Goal: Communication & Community: Answer question/provide support

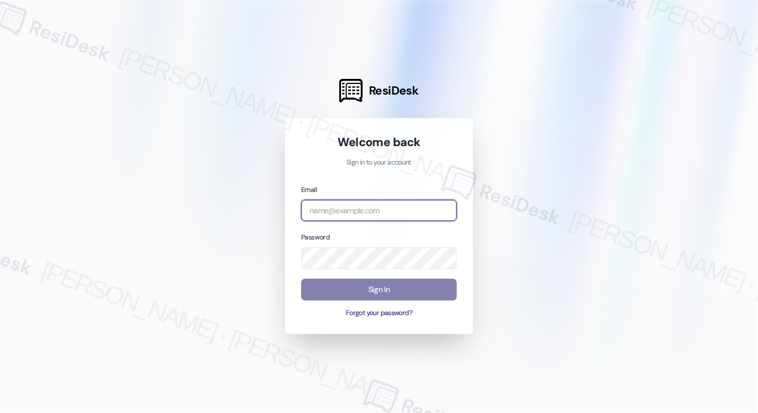
click at [361, 208] on input "email" at bounding box center [379, 211] width 156 height 22
type input "automated-surveys-rose_life-[PERSON_NAME].[PERSON_NAME]@rose_[DOMAIN_NAME]"
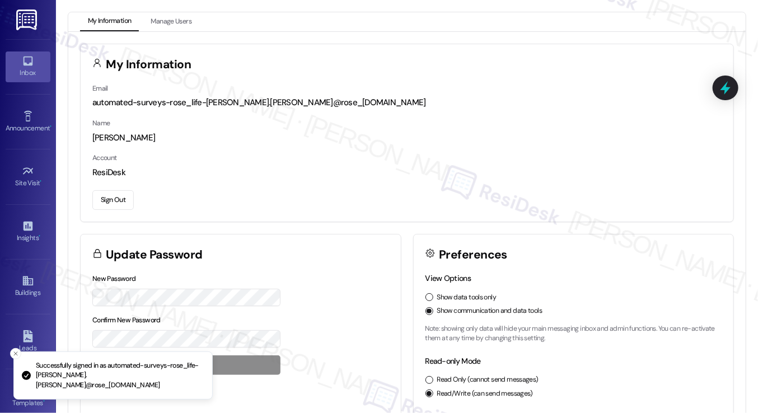
click at [23, 62] on icon at bounding box center [28, 62] width 10 height 10
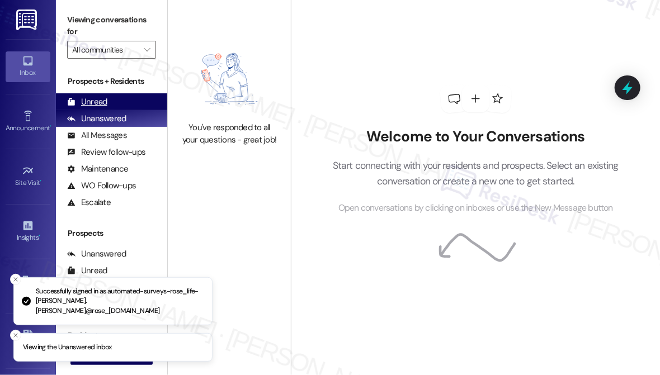
click at [118, 108] on div "Unread (0)" at bounding box center [111, 101] width 111 height 17
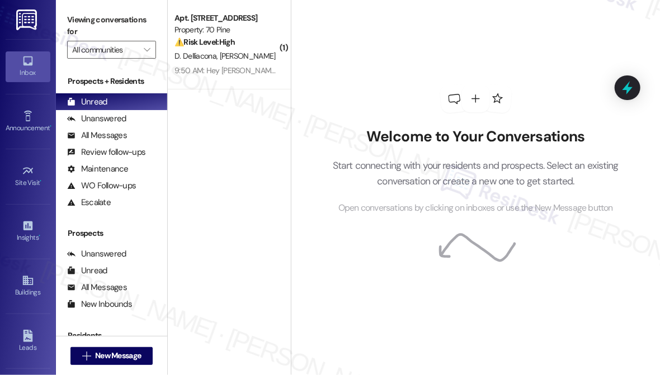
click at [515, 216] on div "Welcome to Your Conversations Start connecting with your residents and prospect…" at bounding box center [476, 150] width 336 height 300
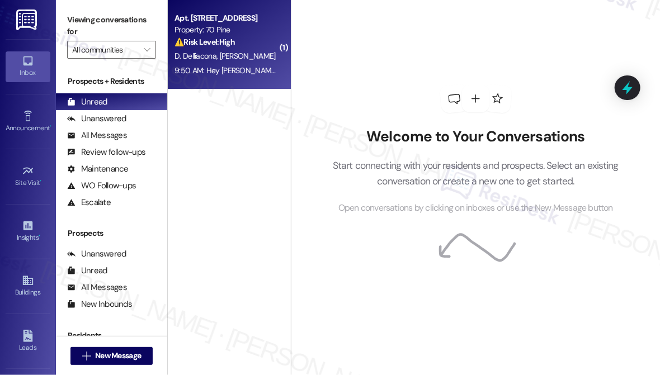
click at [206, 68] on div "9:50 AM: Hey [PERSON_NAME] and [PERSON_NAME], we appreciate your text! We'll be…" at bounding box center [448, 70] width 547 height 10
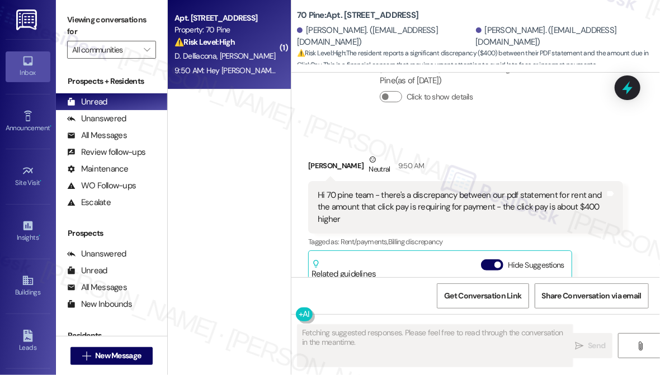
scroll to position [2483, 0]
click at [395, 191] on div "Hi 70 pine team - there's a discrepancy between our pdf statement for rent and …" at bounding box center [462, 209] width 288 height 36
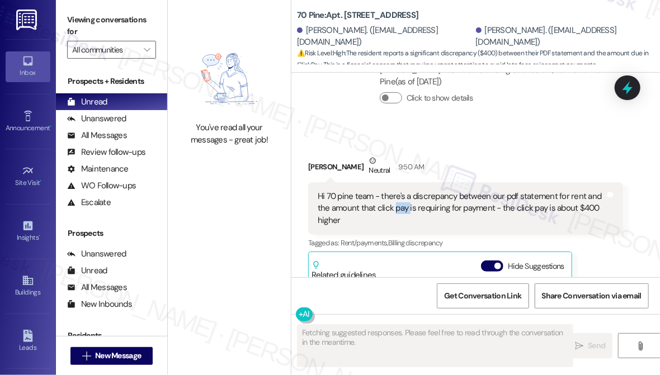
click at [395, 191] on div "Hi 70 pine team - there's a discrepancy between our pdf statement for rent and …" at bounding box center [462, 209] width 288 height 36
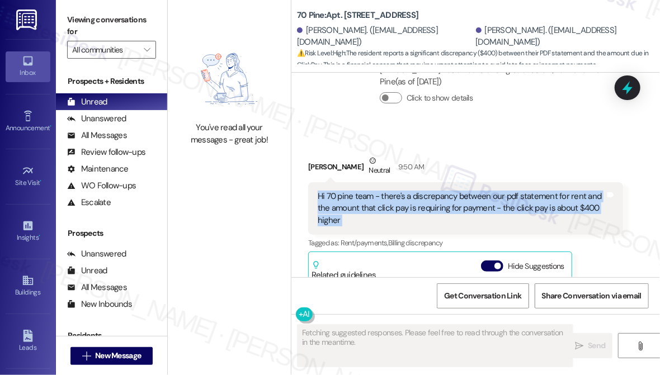
click at [395, 191] on div "Hi 70 pine team - there's a discrepancy between our pdf statement for rent and …" at bounding box center [462, 209] width 288 height 36
click at [528, 191] on div "Hi 70 pine team - there's a discrepancy between our pdf statement for rent and …" at bounding box center [462, 209] width 288 height 36
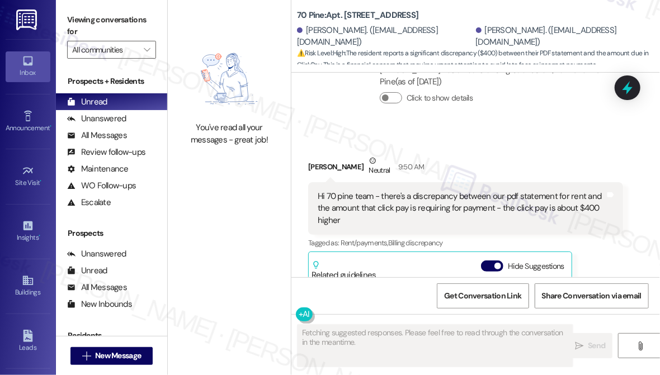
click at [519, 191] on div "Hi 70 pine team - there's a discrepancy between our pdf statement for rent and …" at bounding box center [462, 209] width 288 height 36
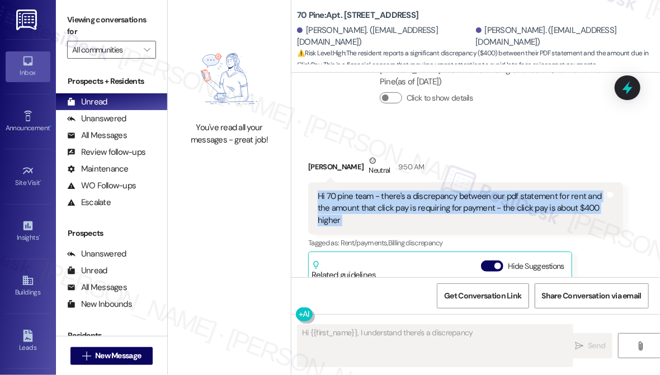
click at [519, 191] on div "Hi 70 pine team - there's a discrepancy between our pdf statement for rent and …" at bounding box center [462, 209] width 288 height 36
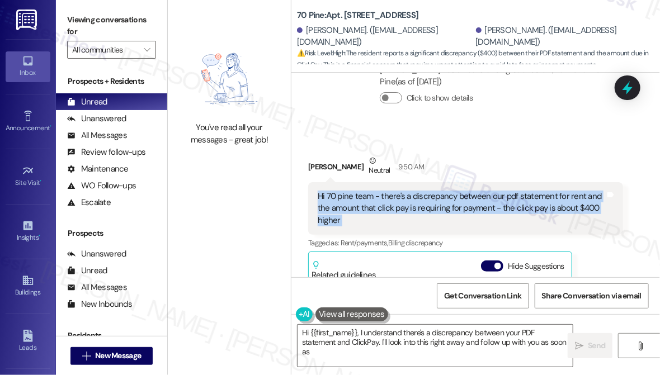
click at [471, 191] on div "Hi 70 pine team - there's a discrepancy between our pdf statement for rent and …" at bounding box center [462, 209] width 288 height 36
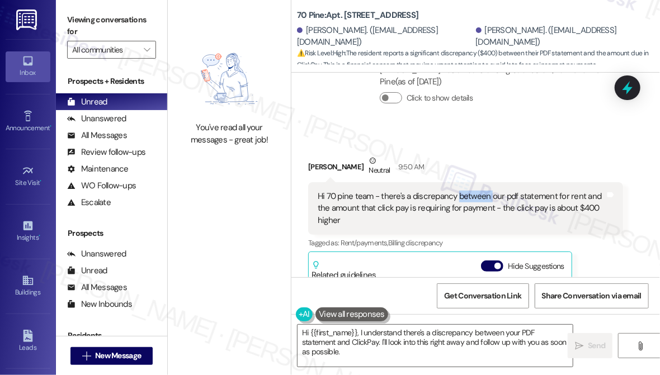
click at [471, 191] on div "Hi 70 pine team - there's a discrepancy between our pdf statement for rent and …" at bounding box center [462, 209] width 288 height 36
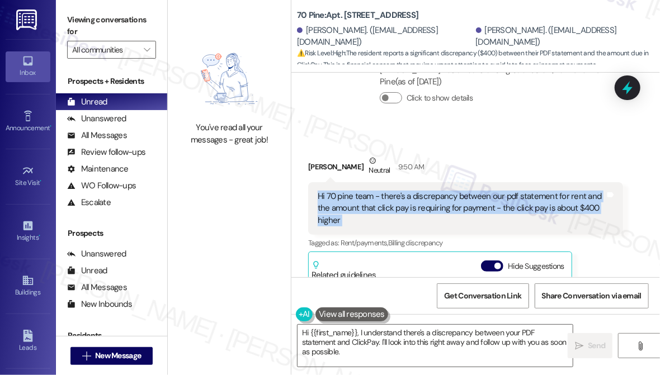
click at [471, 191] on div "Hi 70 pine team - there's a discrepancy between our pdf statement for rent and …" at bounding box center [462, 209] width 288 height 36
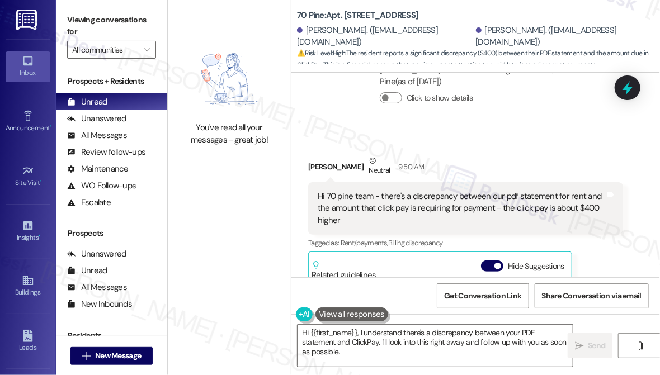
click at [77, 27] on label "Viewing conversations for" at bounding box center [111, 26] width 89 height 30
click at [492, 340] on textarea "Hi {{first_name}}, I understand there's a discrepancy between your PDF statemen…" at bounding box center [435, 346] width 275 height 42
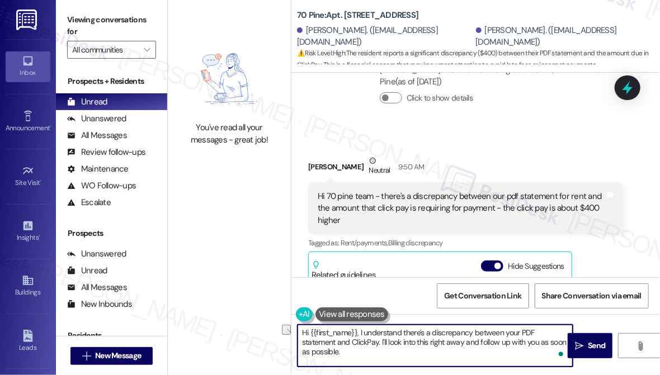
drag, startPoint x: 345, startPoint y: 343, endPoint x: 658, endPoint y: 363, distance: 313.4
click at [658, 363] on div "Hi {{first_name}}, I understand there's a discrepancy between your PDF statemen…" at bounding box center [476, 356] width 369 height 84
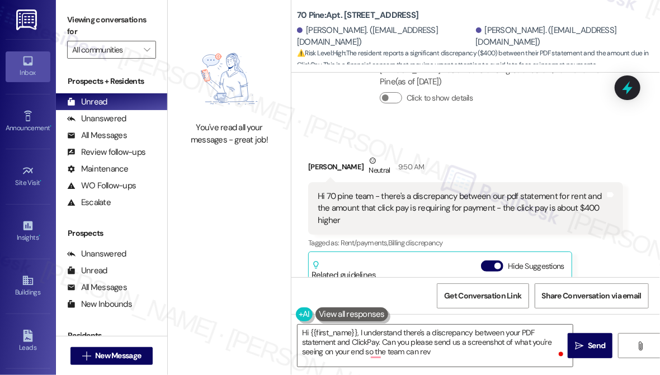
click at [74, 28] on label "Viewing conversations for" at bounding box center [111, 26] width 89 height 30
click at [435, 349] on textarea "Hi {{first_name}}, I understand there's a discrepancy between your PDF statemen…" at bounding box center [435, 346] width 275 height 42
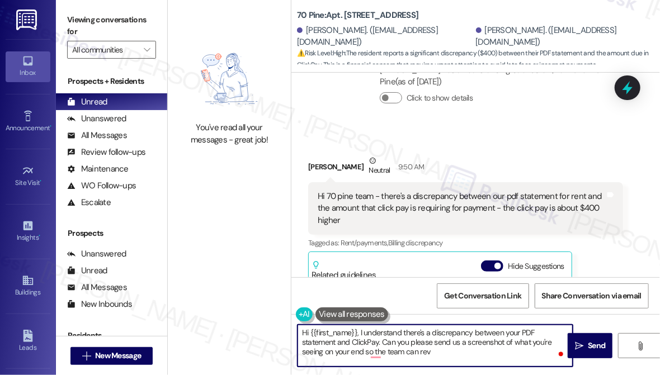
drag, startPoint x: 416, startPoint y: 353, endPoint x: 393, endPoint y: 353, distance: 23.5
click at [393, 353] on textarea "Hi {{first_name}}, I understand there's a discrepancy between your PDF statemen…" at bounding box center [435, 346] width 275 height 42
click at [309, 155] on div "[PERSON_NAME] Neutral 9:50 AM" at bounding box center [465, 168] width 315 height 27
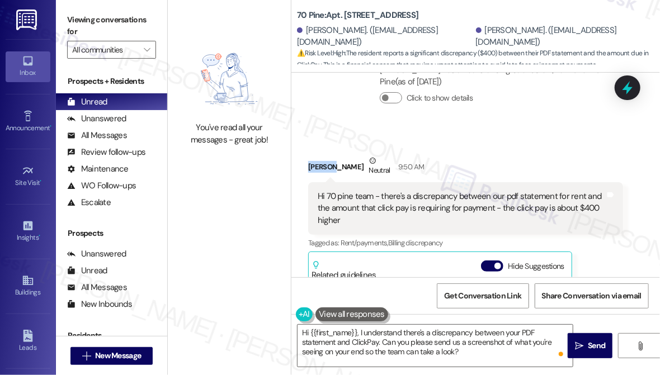
click at [309, 155] on div "[PERSON_NAME] Neutral 9:50 AM" at bounding box center [465, 168] width 315 height 27
copy div "[PERSON_NAME]"
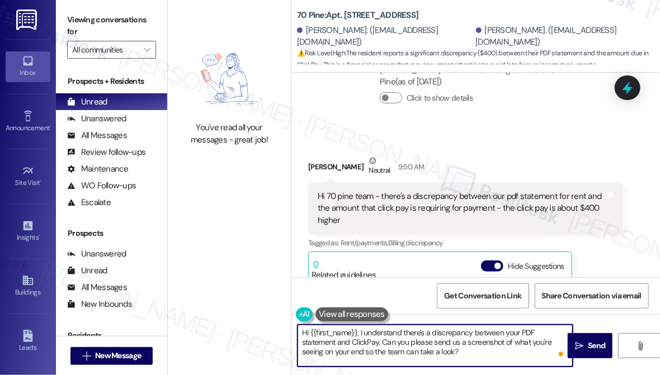
drag, startPoint x: 311, startPoint y: 335, endPoint x: 356, endPoint y: 332, distance: 45.4
click at [356, 332] on textarea "Hi {{first_name}}, I understand there's a discrepancy between your PDF statemen…" at bounding box center [435, 346] width 275 height 42
paste textarea "[PERSON_NAME]"
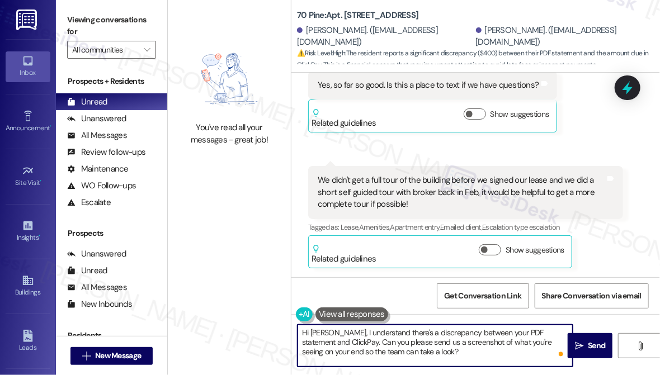
scroll to position [856, 0]
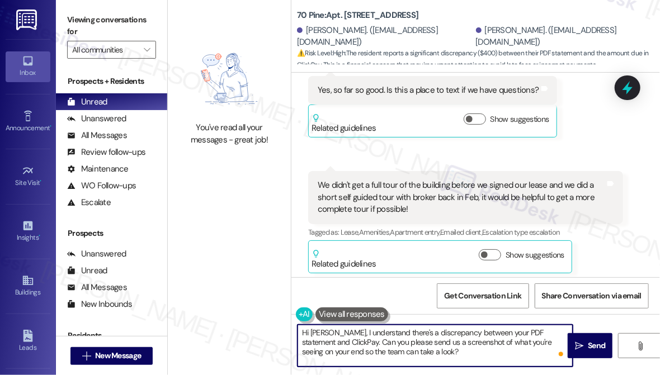
click at [332, 333] on textarea "Hi [PERSON_NAME], I understand there's a discrepancy between your PDF statement…" at bounding box center [435, 346] width 275 height 42
click at [509, 353] on textarea "Hi [PERSON_NAME], thanks for letting us know. I understand there's a discrepanc…" at bounding box center [435, 346] width 275 height 42
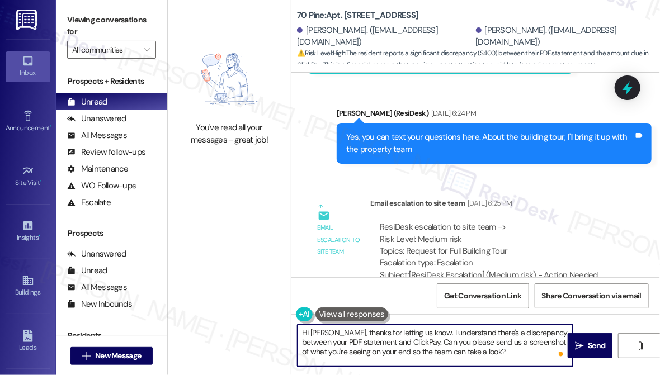
scroll to position [1110, 0]
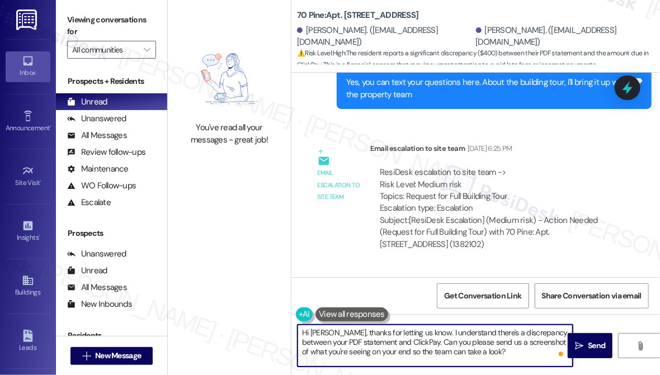
type textarea "Hi [PERSON_NAME], thanks for letting us know. I understand there's a discrepanc…"
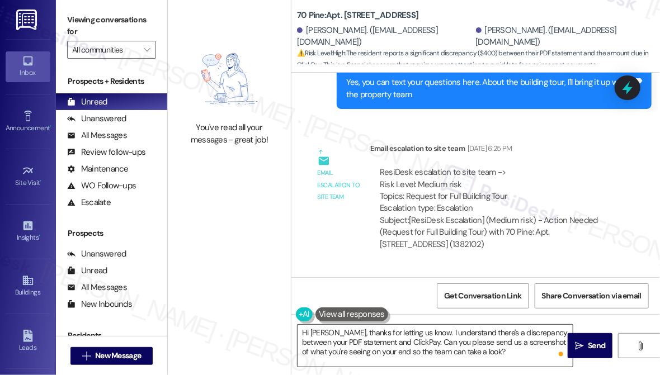
click at [510, 335] on textarea "Hi [PERSON_NAME], thanks for letting us know. I understand there's a discrepanc…" at bounding box center [435, 346] width 275 height 42
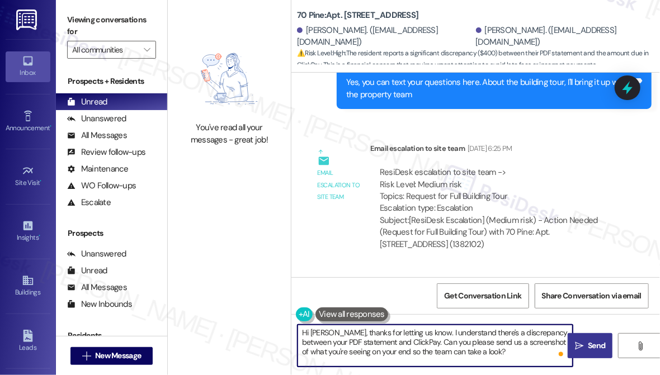
click at [589, 344] on span "Send" at bounding box center [596, 346] width 17 height 12
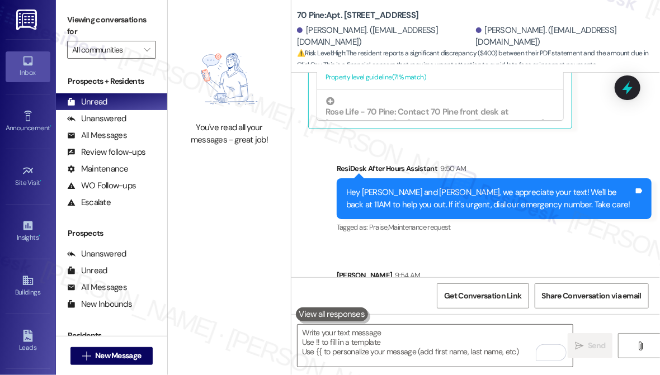
scroll to position [2845, 0]
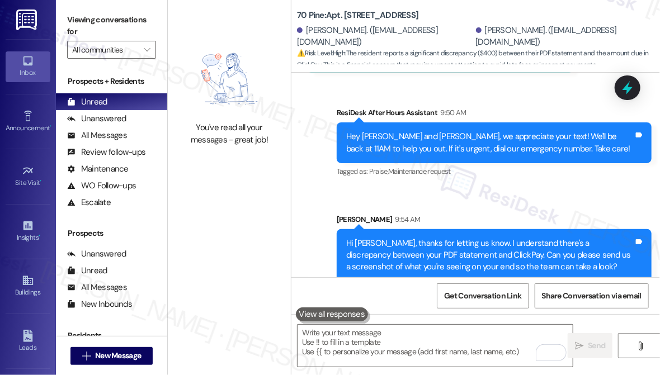
click at [513, 239] on div "Hi [PERSON_NAME], thanks for letting us know. I understand there's a discrepanc…" at bounding box center [490, 256] width 288 height 36
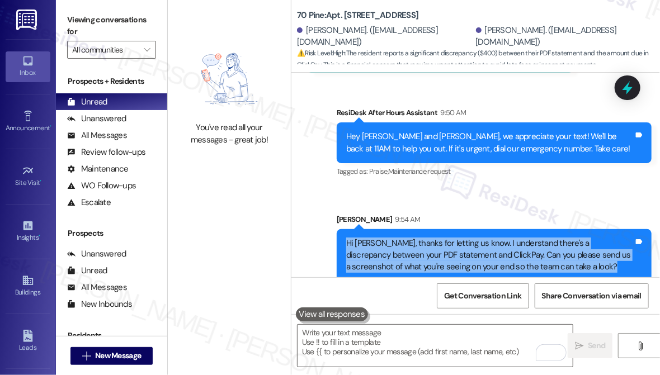
click at [513, 239] on div "Hi [PERSON_NAME], thanks for letting us know. I understand there's a discrepanc…" at bounding box center [490, 256] width 288 height 36
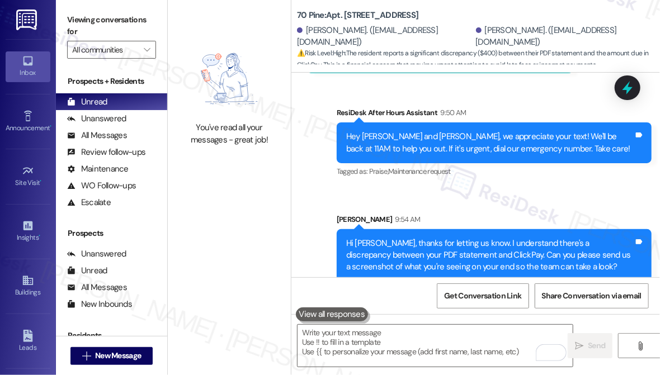
click at [491, 180] on div "Sent via SMS ResiDesk After Hours Assistant 9:50 AM Hey [PERSON_NAME] and [PERS…" at bounding box center [476, 186] width 369 height 208
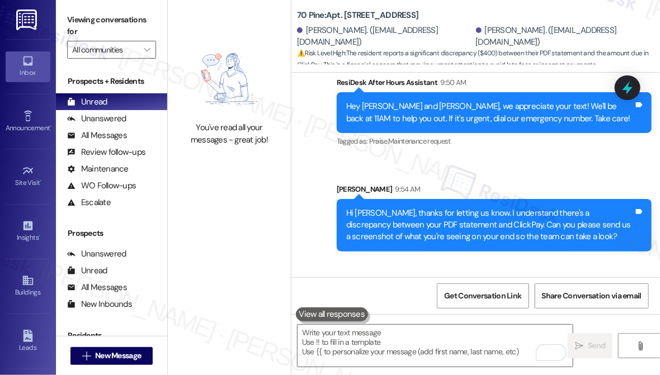
scroll to position [2922, 0]
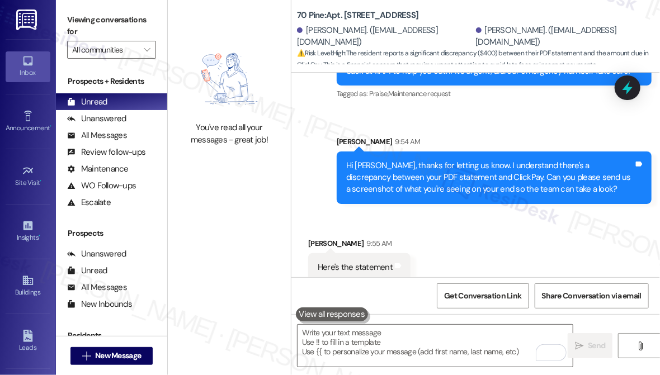
click at [72, 15] on label "Viewing conversations for" at bounding box center [111, 26] width 89 height 30
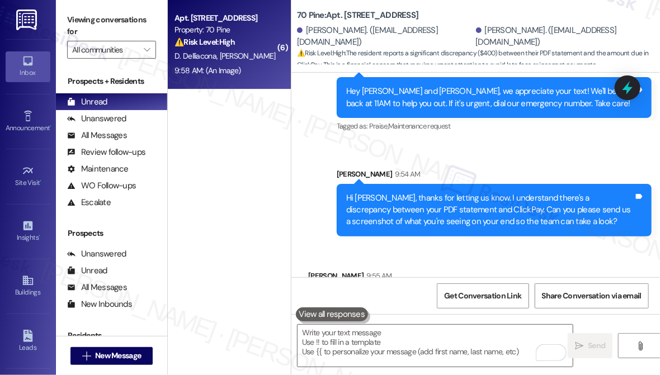
scroll to position [2915, 0]
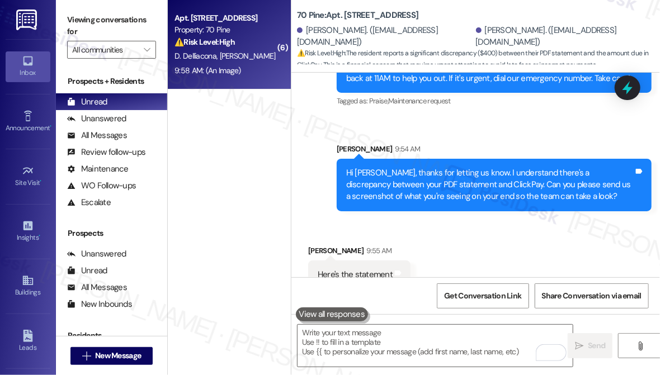
click at [431, 159] on div "Hi [PERSON_NAME], thanks for letting us know. I understand there's a discrepanc…" at bounding box center [494, 185] width 315 height 53
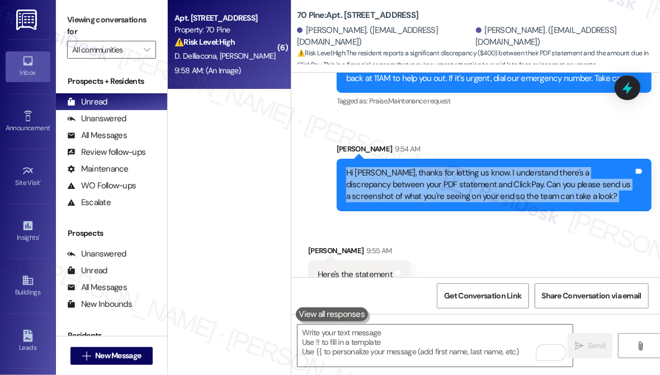
click at [431, 159] on div "Hi [PERSON_NAME], thanks for letting us know. I understand there's a discrepanc…" at bounding box center [494, 185] width 315 height 53
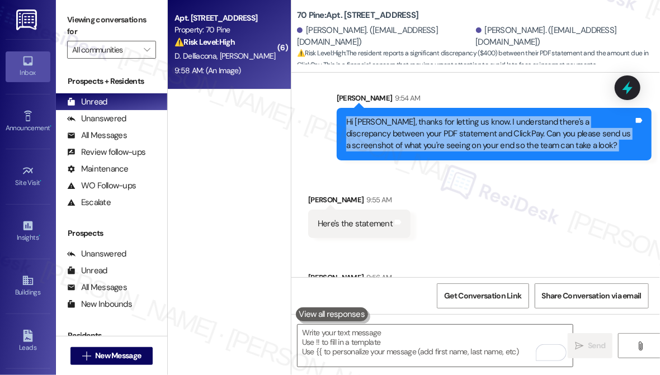
scroll to position [2966, 0]
click at [462, 140] on div "Hi [PERSON_NAME], thanks for letting us know. I understand there's a discrepanc…" at bounding box center [494, 134] width 315 height 53
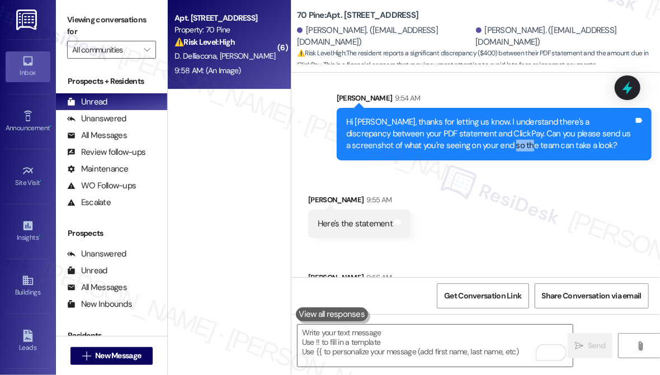
click at [462, 140] on div "Hi [PERSON_NAME], thanks for letting us know. I understand there's a discrepanc…" at bounding box center [494, 134] width 315 height 53
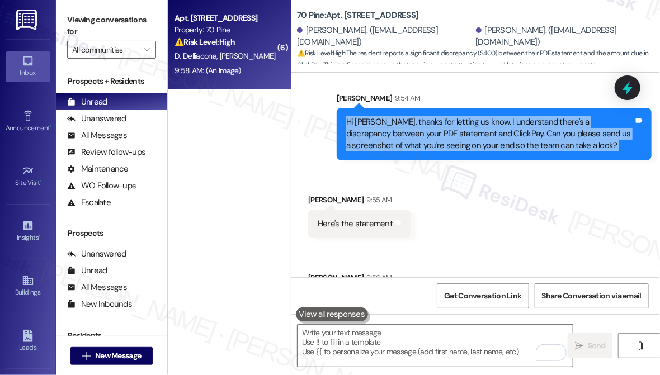
click at [462, 140] on div "Hi [PERSON_NAME], thanks for letting us know. I understand there's a discrepanc…" at bounding box center [494, 134] width 315 height 53
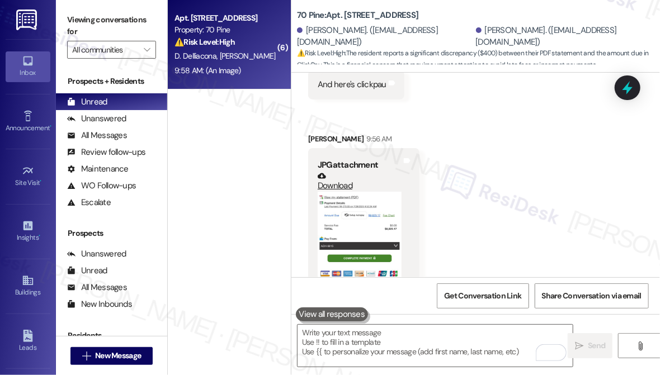
scroll to position [3220, 0]
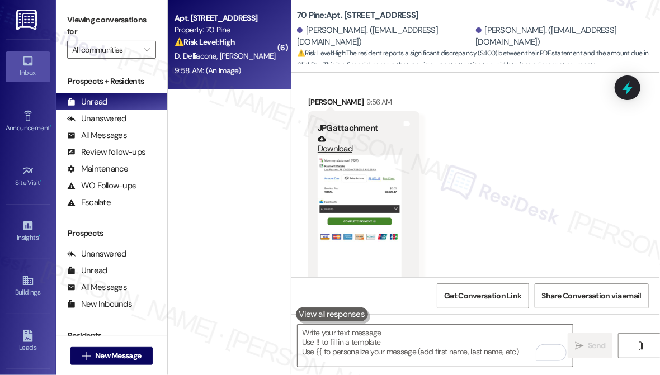
click at [366, 161] on button "Zoom image" at bounding box center [360, 230] width 84 height 151
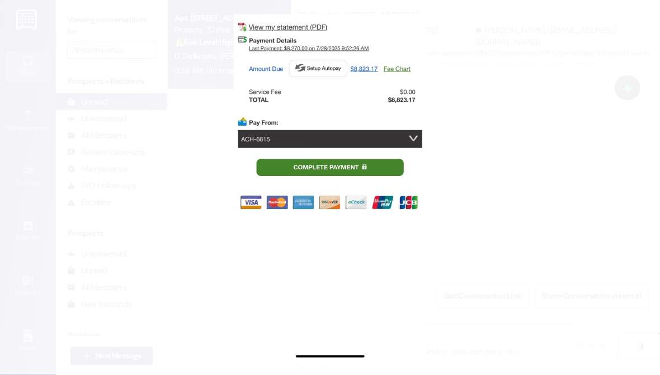
click at [506, 158] on button "Unzoom image" at bounding box center [330, 187] width 660 height 375
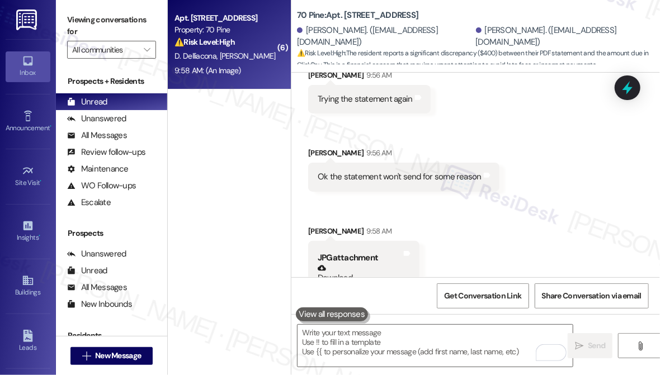
scroll to position [3577, 0]
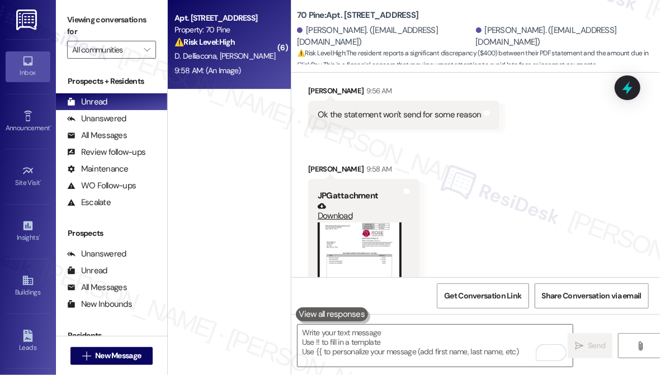
click at [351, 247] on button "Zoom image" at bounding box center [360, 266] width 84 height 87
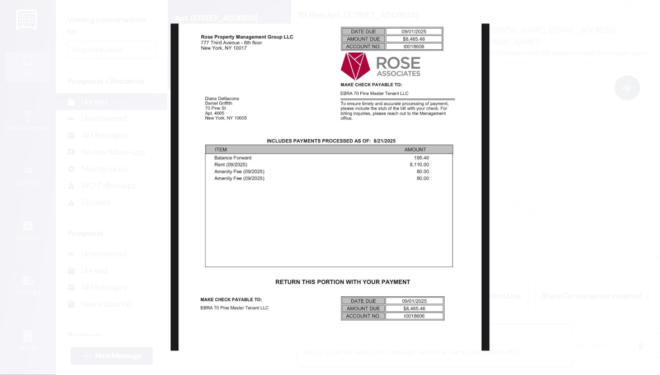
click at [532, 151] on button "Unzoom image" at bounding box center [330, 187] width 660 height 375
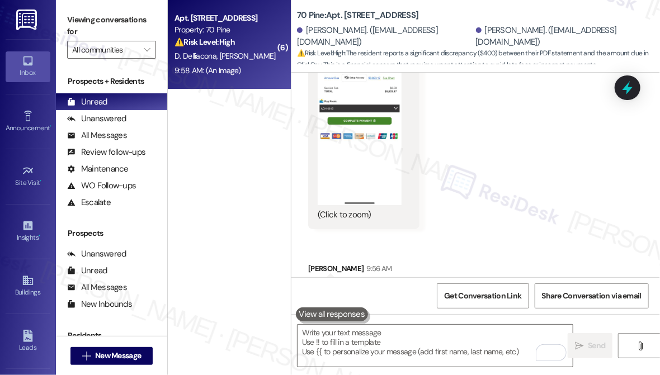
scroll to position [3271, 0]
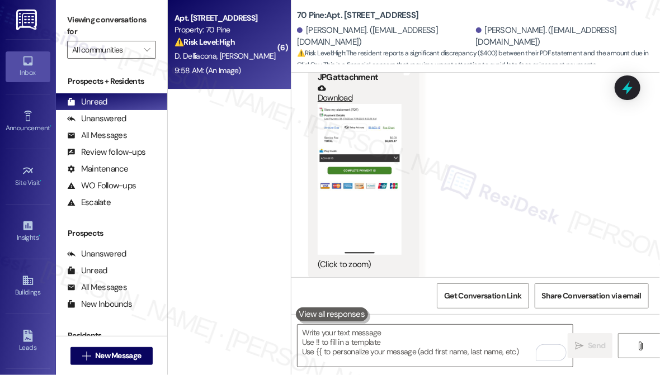
click at [378, 128] on button "Zoom image" at bounding box center [360, 179] width 84 height 151
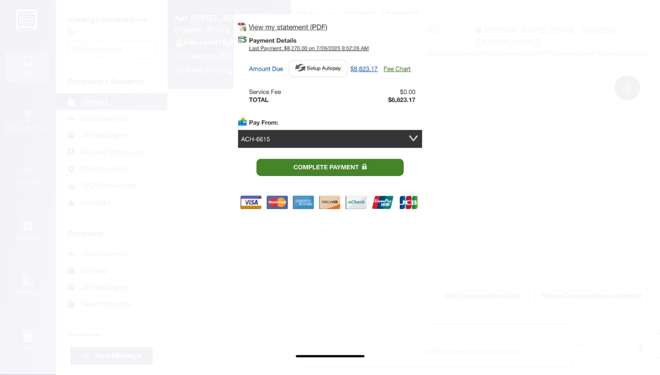
click at [522, 134] on button "Unzoom image" at bounding box center [330, 187] width 660 height 375
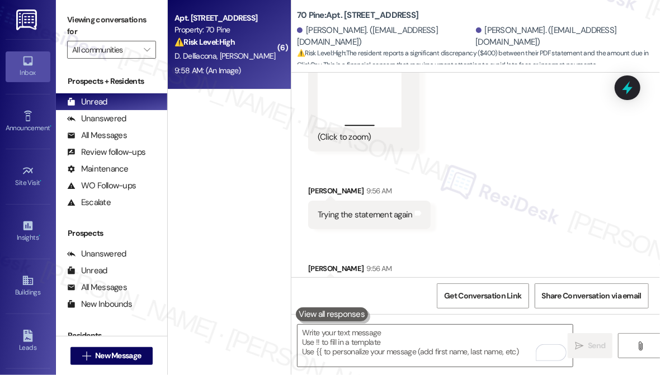
scroll to position [3322, 0]
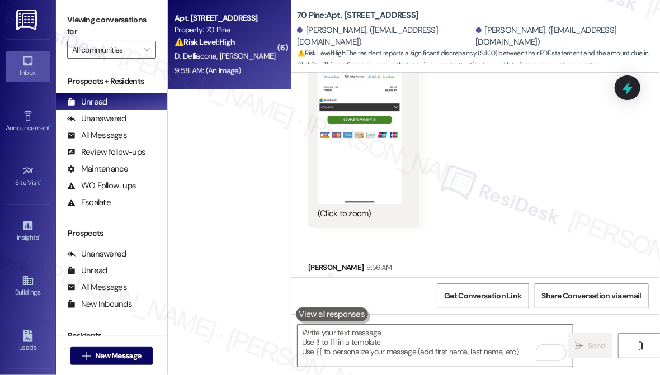
click at [371, 123] on button "Zoom image" at bounding box center [360, 128] width 84 height 151
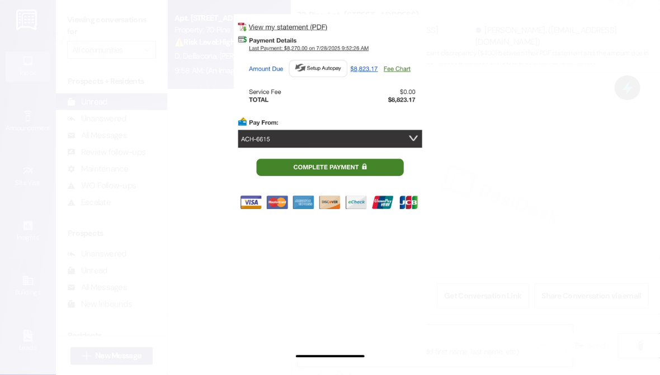
click at [510, 122] on button "Unzoom image" at bounding box center [330, 187] width 660 height 375
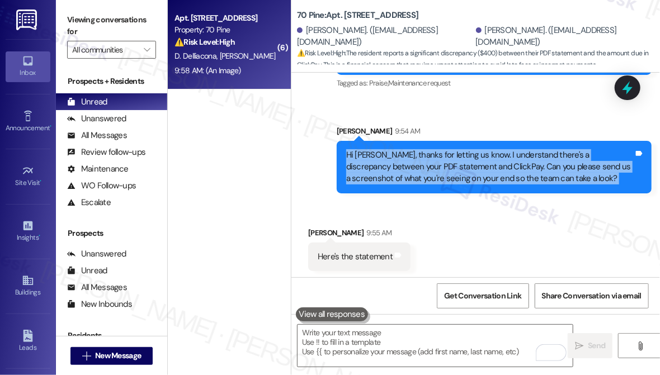
scroll to position [2915, 0]
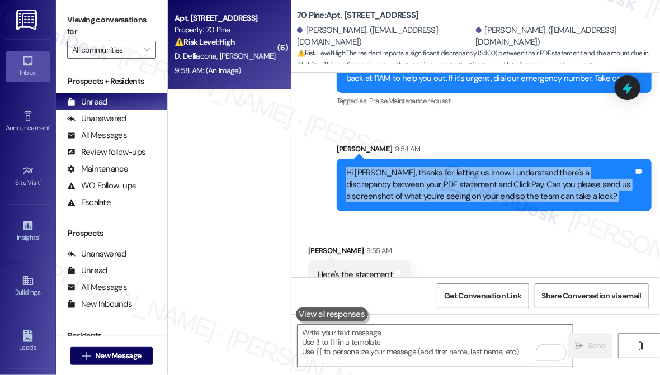
click at [436, 167] on div "Hi [PERSON_NAME], thanks for letting us know. I understand there's a discrepanc…" at bounding box center [490, 185] width 288 height 36
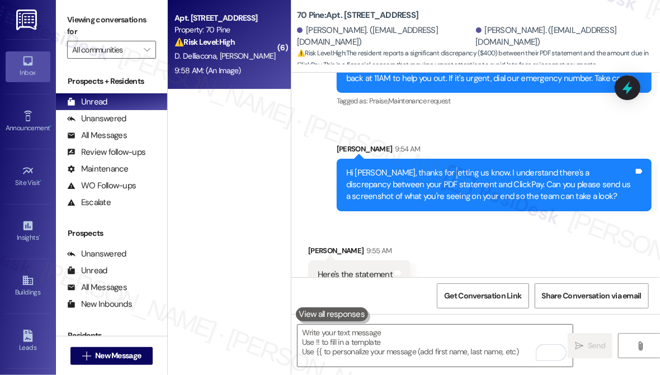
click at [436, 167] on div "Hi [PERSON_NAME], thanks for letting us know. I understand there's a discrepanc…" at bounding box center [490, 185] width 288 height 36
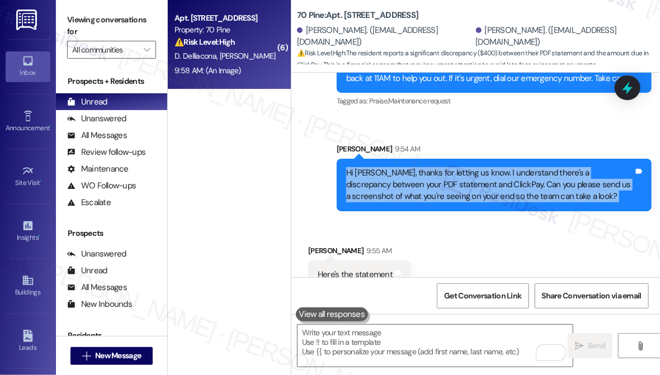
click at [436, 167] on div "Hi [PERSON_NAME], thanks for letting us know. I understand there's a discrepanc…" at bounding box center [490, 185] width 288 height 36
click at [524, 167] on div "Hi [PERSON_NAME], thanks for letting us know. I understand there's a discrepanc…" at bounding box center [490, 185] width 288 height 36
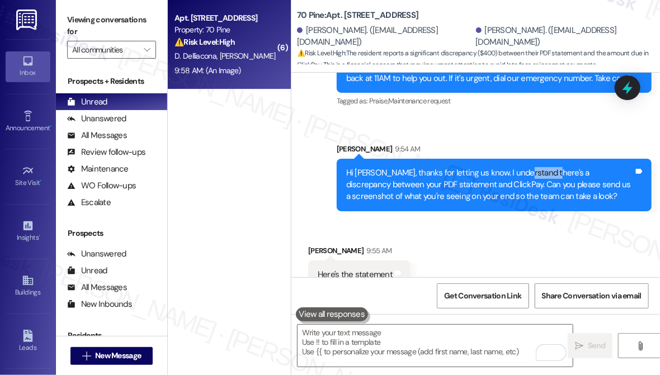
click at [524, 167] on div "Hi [PERSON_NAME], thanks for letting us know. I understand there's a discrepanc…" at bounding box center [490, 185] width 288 height 36
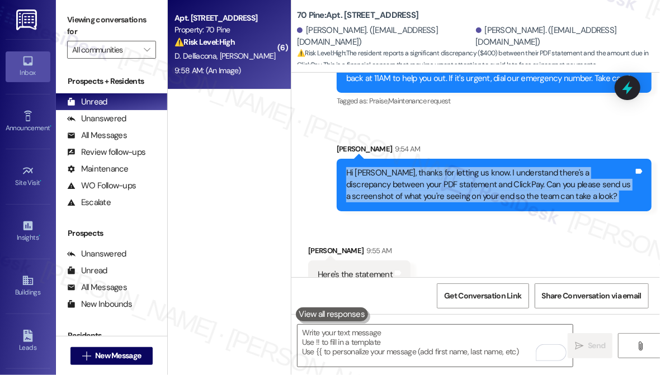
click at [524, 167] on div "Hi [PERSON_NAME], thanks for letting us know. I understand there's a discrepanc…" at bounding box center [490, 185] width 288 height 36
click at [403, 171] on div "Hi [PERSON_NAME], thanks for letting us know. I understand there's a discrepanc…" at bounding box center [490, 185] width 288 height 36
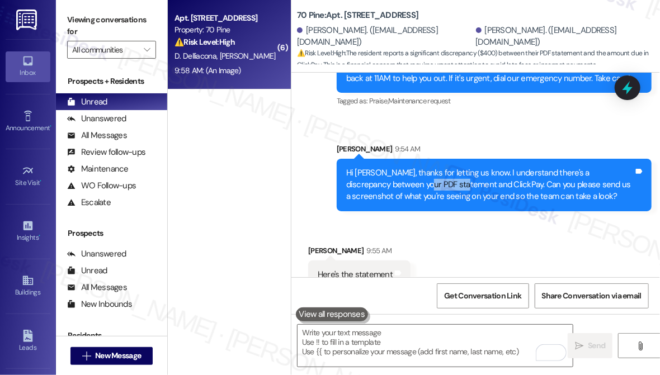
click at [402, 172] on div "Hi [PERSON_NAME], thanks for letting us know. I understand there's a discrepanc…" at bounding box center [490, 185] width 288 height 36
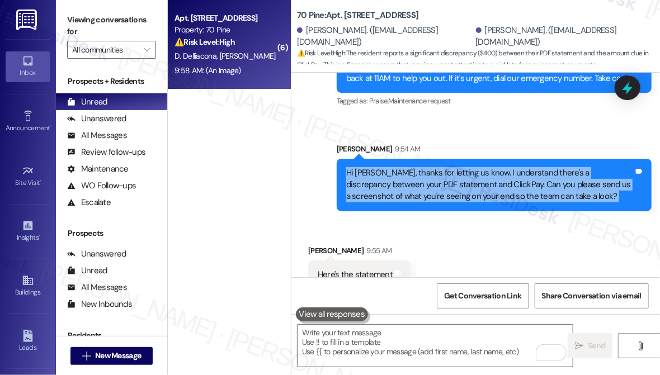
click at [402, 172] on div "Hi [PERSON_NAME], thanks for letting us know. I understand there's a discrepanc…" at bounding box center [490, 185] width 288 height 36
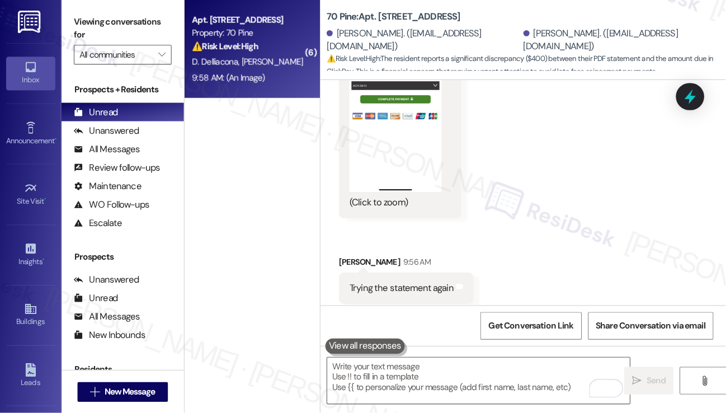
scroll to position [3475, 0]
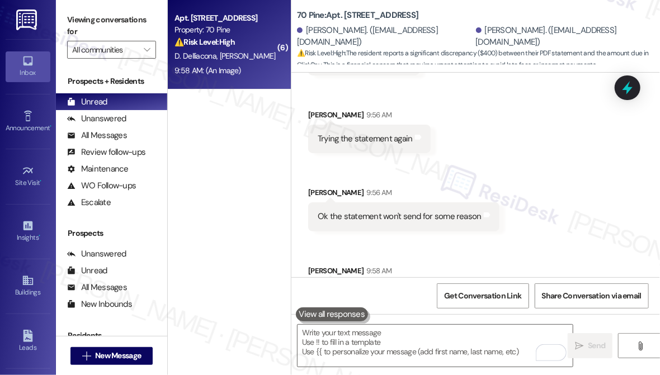
click at [373, 133] on div "Trying the statement again" at bounding box center [365, 139] width 95 height 12
click at [393, 211] on div "Ok the statement won't send for some reason" at bounding box center [400, 217] width 164 height 12
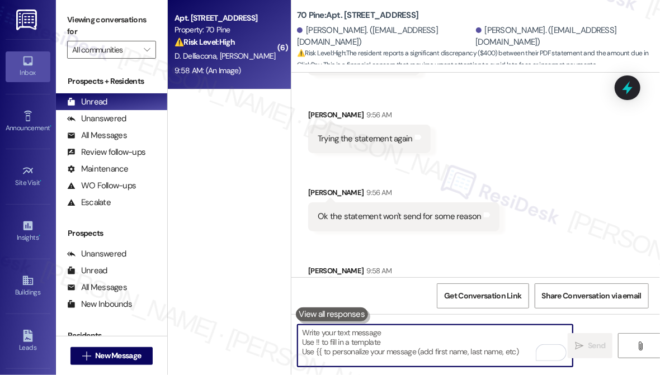
click at [345, 333] on textarea "To enrich screen reader interactions, please activate Accessibility in Grammarl…" at bounding box center [435, 346] width 275 height 42
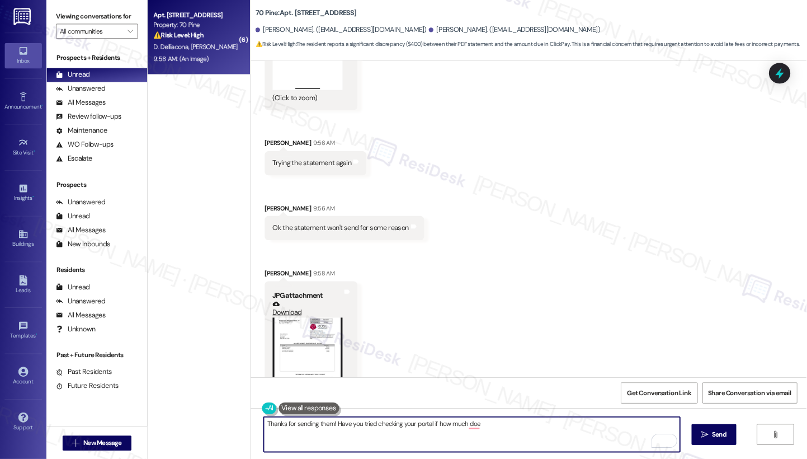
scroll to position [3224, 0]
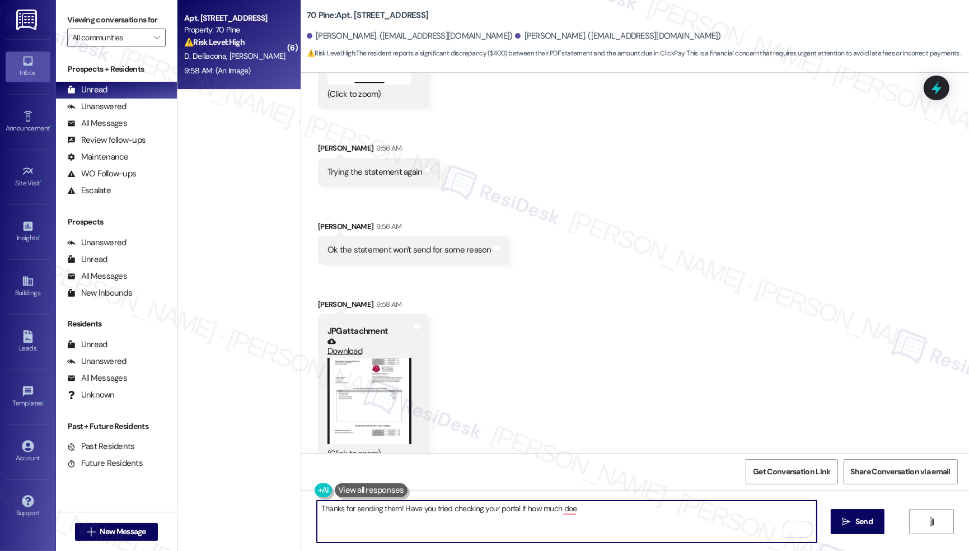
drag, startPoint x: 602, startPoint y: 514, endPoint x: 380, endPoint y: 525, distance: 221.3
click at [380, 412] on textarea "Thanks for sending them! Have you tried checking your portal if how much doe" at bounding box center [567, 521] width 500 height 42
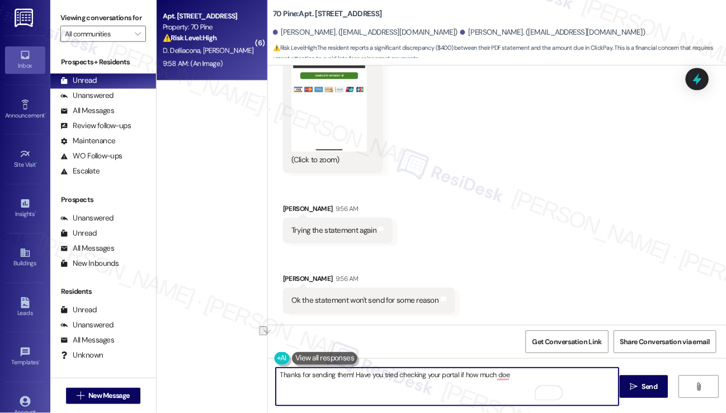
scroll to position [3224, 0]
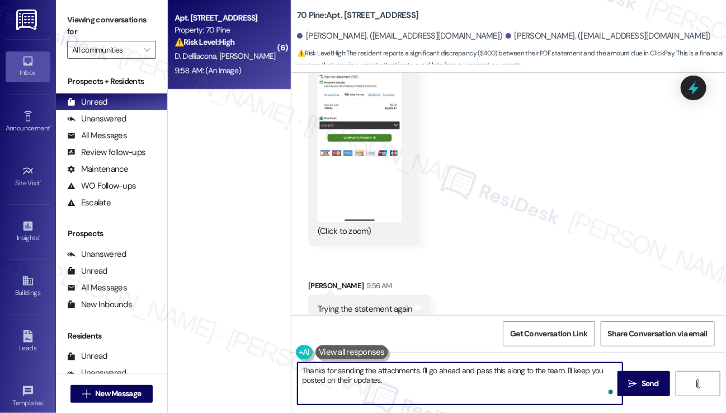
type textarea "Thanks for sending the attachments. I'll go ahead and pass this along to the te…"
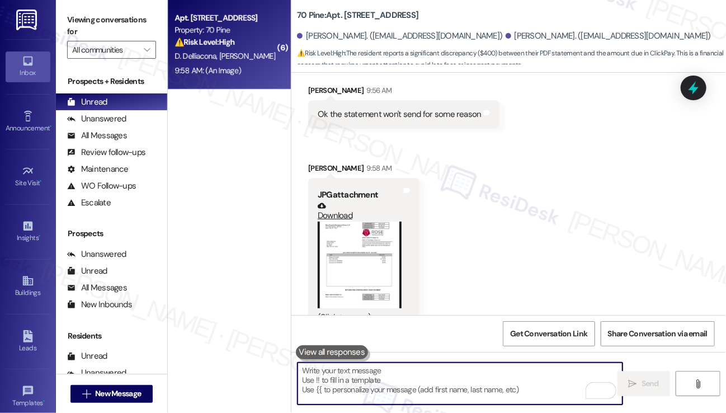
scroll to position [3587, 0]
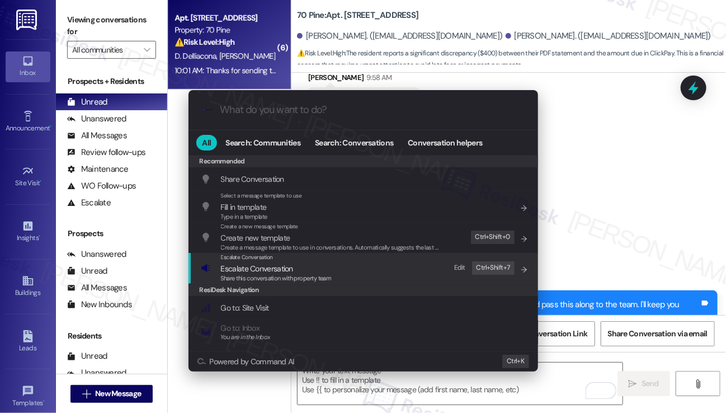
click at [233, 275] on span "Share this conversation with property team" at bounding box center [276, 278] width 111 height 8
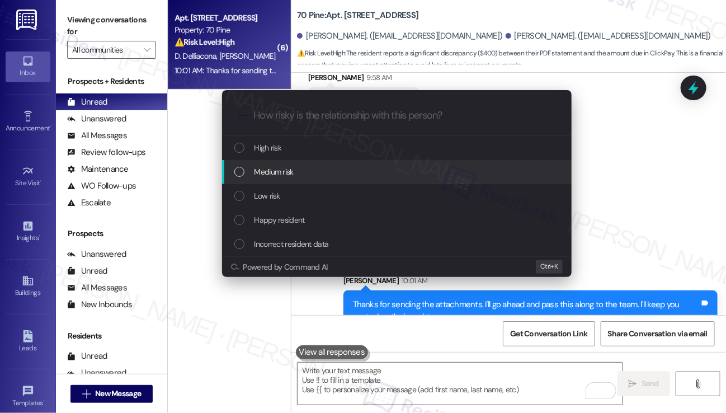
click at [271, 178] on div "Medium risk" at bounding box center [397, 172] width 350 height 24
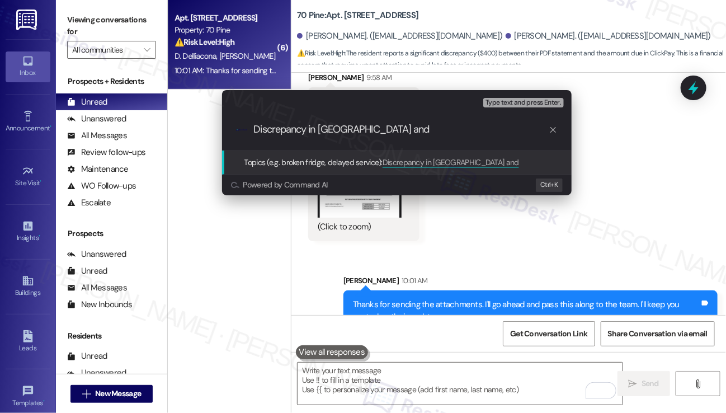
click at [603, 138] on div "Escalate Conversation Medium risk Topics (e.g. broken fridge, delayed service) …" at bounding box center [363, 206] width 726 height 413
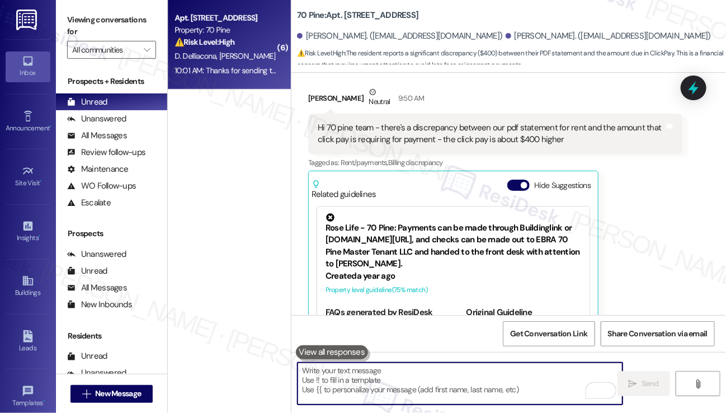
scroll to position [2300, 0]
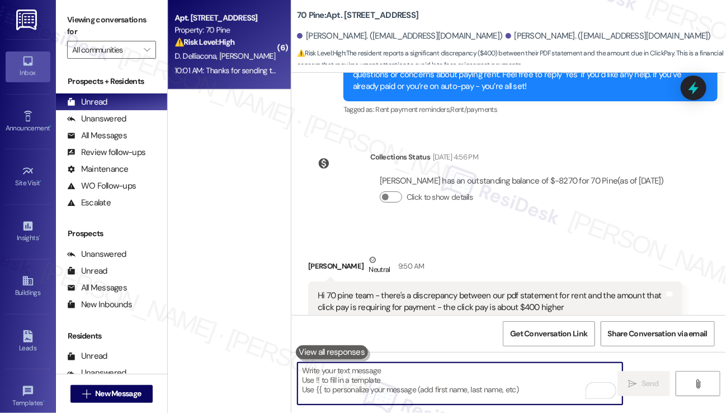
click at [408, 290] on div "Hi 70 pine team - there's a discrepancy between our pdf statement for rent and …" at bounding box center [491, 302] width 347 height 24
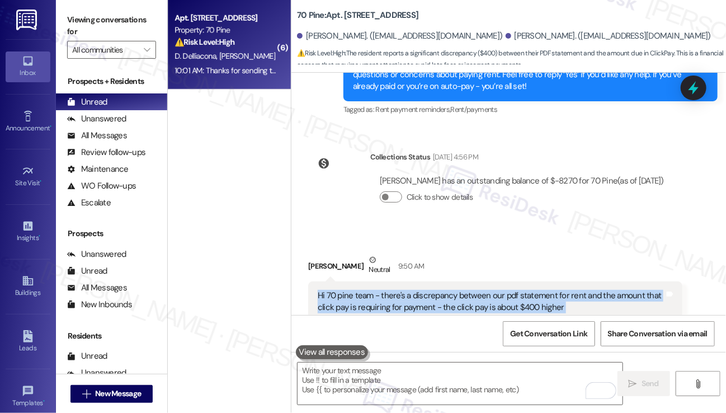
click at [408, 290] on div "Hi 70 pine team - there's a discrepancy between our pdf statement for rent and …" at bounding box center [491, 302] width 347 height 24
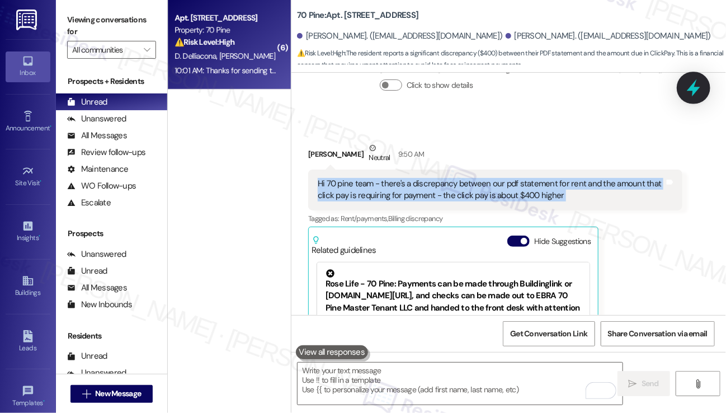
click at [683, 90] on div at bounding box center [694, 88] width 34 height 32
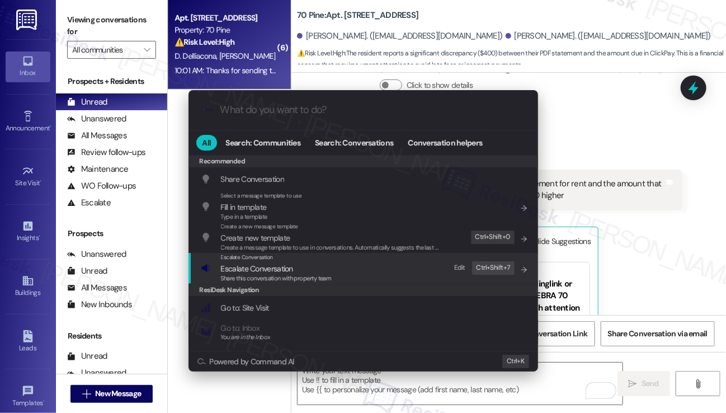
click at [277, 269] on span "Escalate Conversation" at bounding box center [257, 269] width 72 height 10
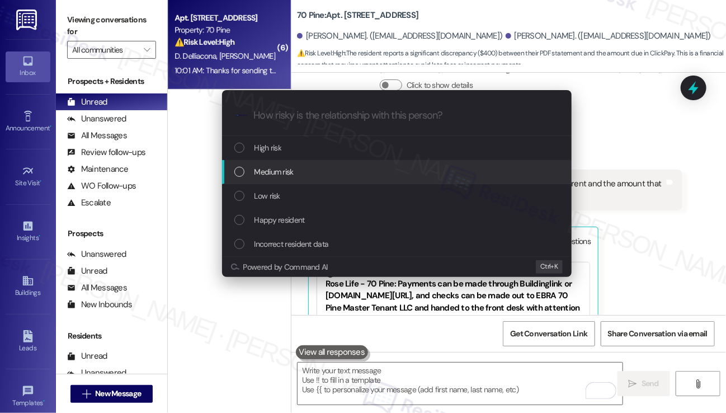
click at [275, 167] on span "Medium risk" at bounding box center [274, 172] width 39 height 12
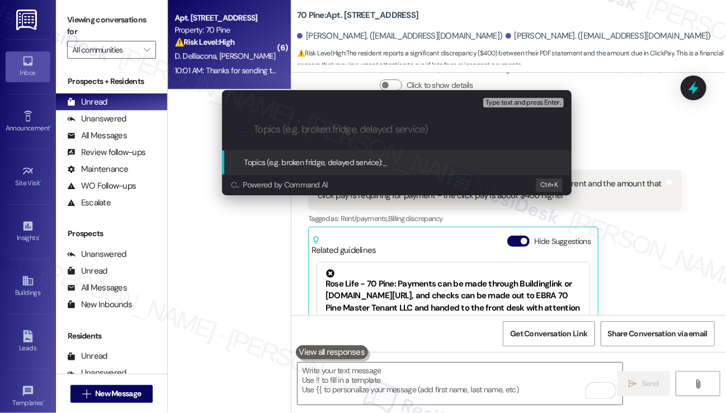
paste input "Discrepancy in [GEOGRAPHIC_DATA] and"
type input "Discrepancy in Clickpay and Rent Payment"
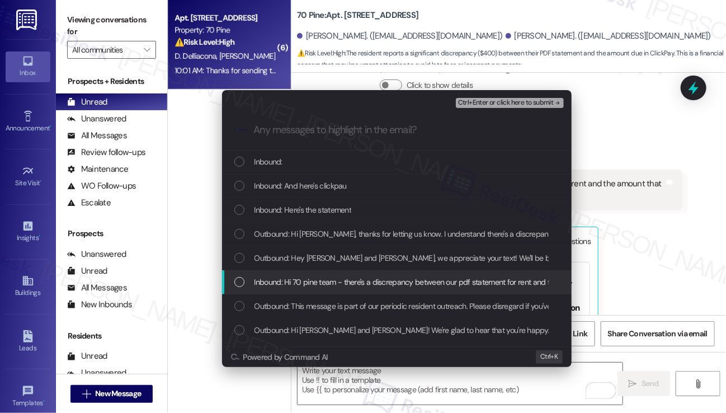
scroll to position [112, 0]
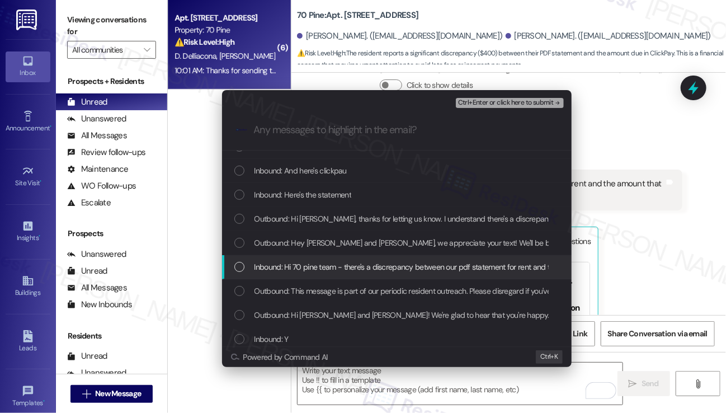
click at [326, 268] on span "Inbound: Hi 70 pine team - there's a discrepancy between our pdf statement for …" at bounding box center [543, 267] width 576 height 12
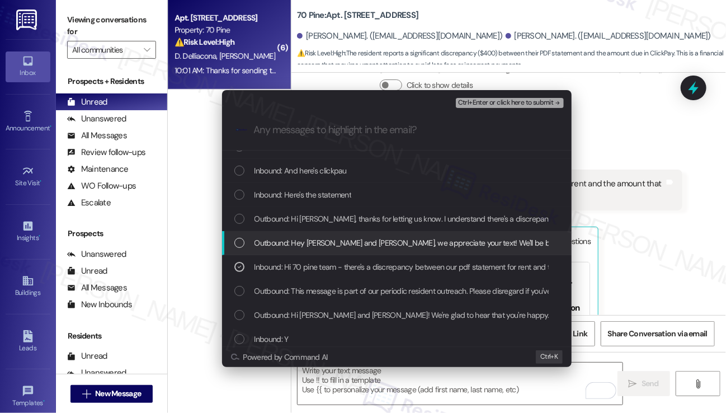
scroll to position [56, 0]
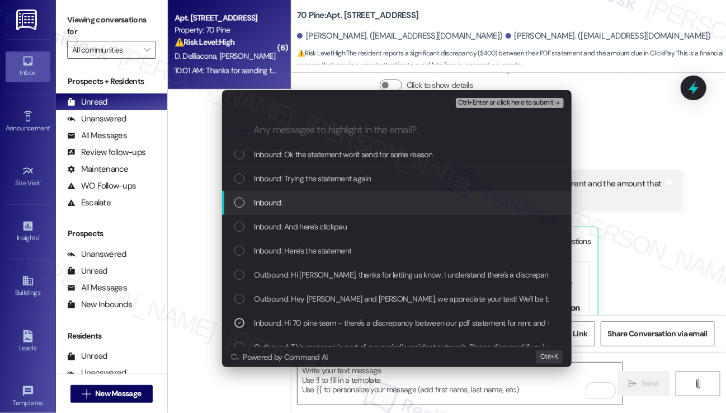
click at [307, 200] on div "Inbound:" at bounding box center [397, 202] width 327 height 12
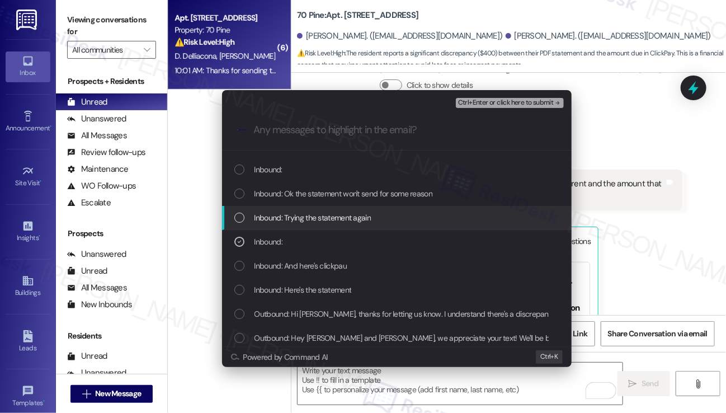
scroll to position [0, 0]
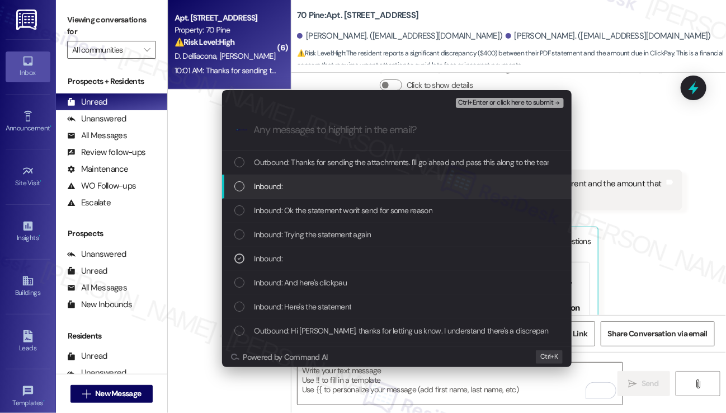
click at [317, 190] on div "Inbound:" at bounding box center [397, 186] width 327 height 12
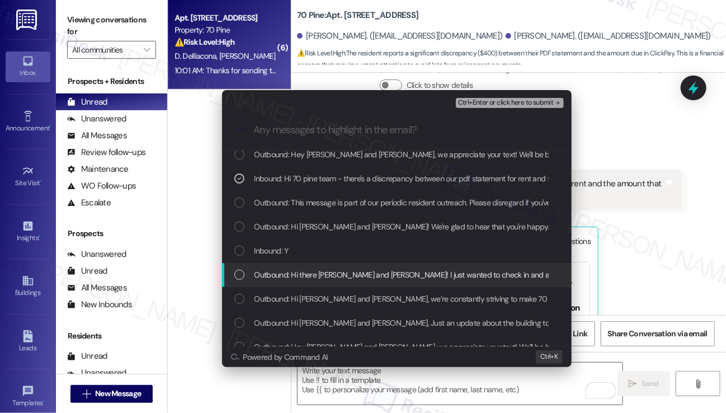
scroll to position [112, 0]
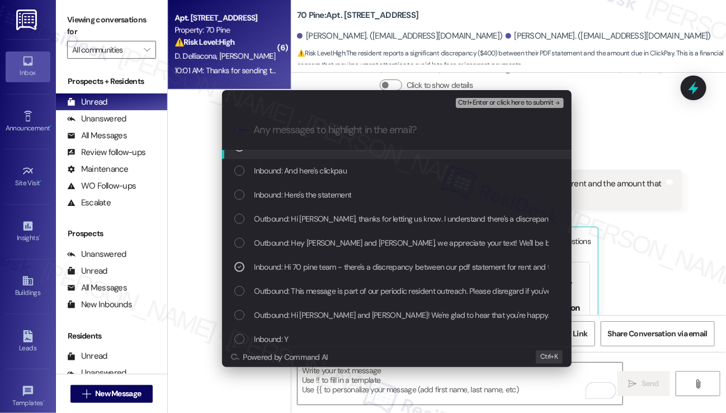
click at [490, 107] on span "Ctrl+Enter or click here to submit" at bounding box center [506, 103] width 96 height 8
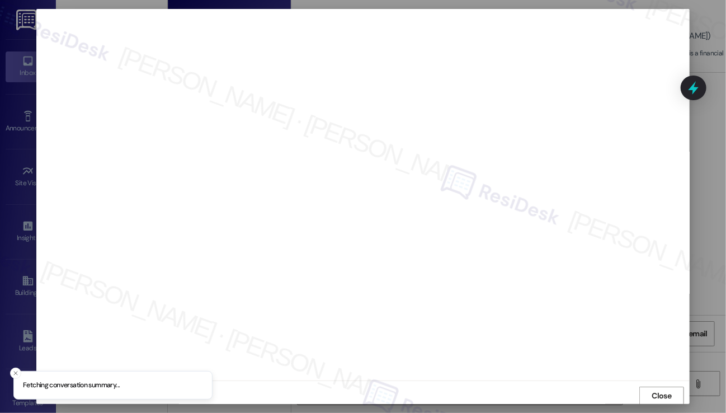
scroll to position [0, 0]
click at [652, 391] on span "Close" at bounding box center [662, 396] width 20 height 12
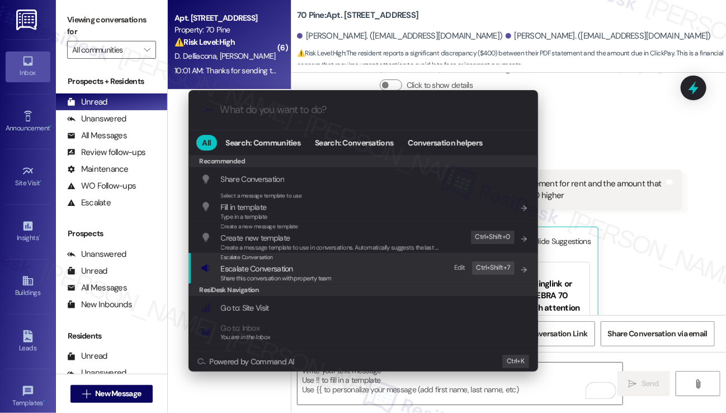
click at [271, 268] on span "Escalate Conversation" at bounding box center [257, 269] width 72 height 10
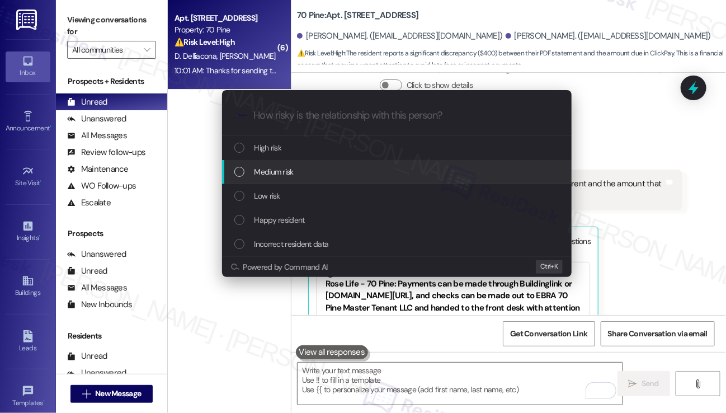
click at [290, 176] on span "Medium risk" at bounding box center [274, 172] width 39 height 12
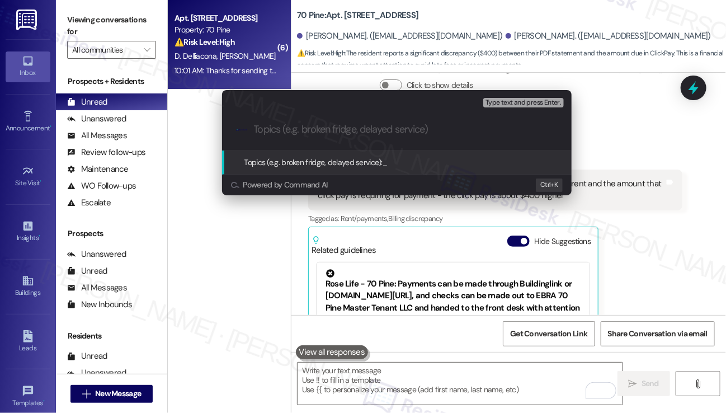
paste input "Discrepancy in Clickpay and Rent Payment"
type input "Discrepancy in Clickpay and Rent Payment"
click at [328, 133] on input "Discrepancy in Clickpay and Rent Payment" at bounding box center [401, 130] width 295 height 12
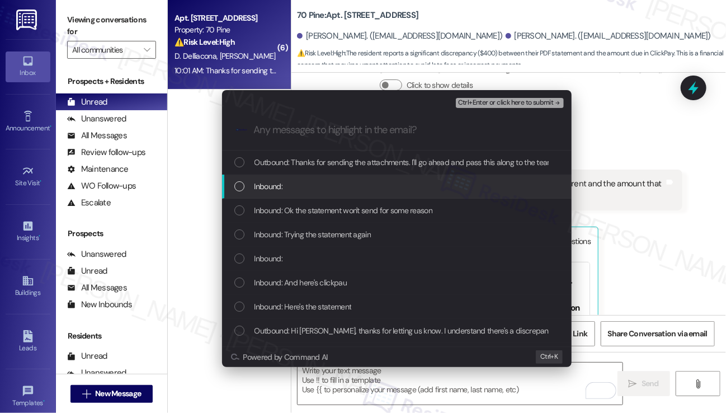
click at [293, 176] on div "Inbound:" at bounding box center [397, 187] width 350 height 24
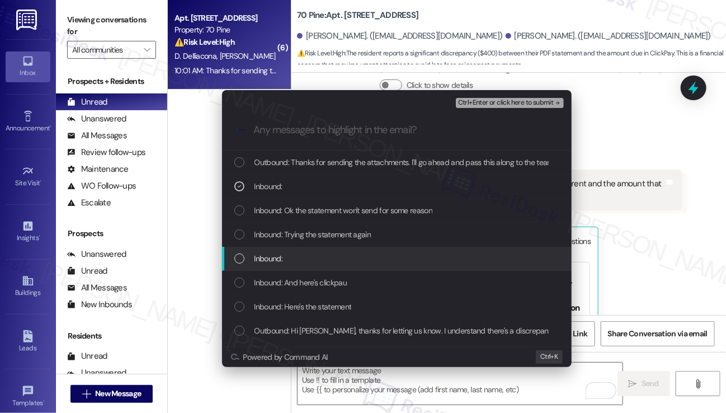
click at [292, 256] on div "Inbound:" at bounding box center [397, 258] width 327 height 12
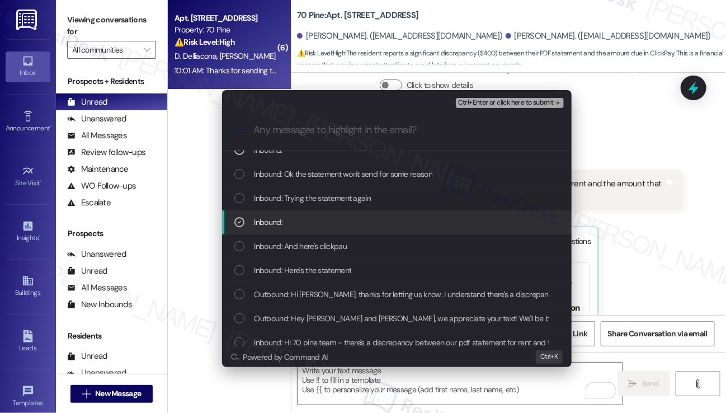
scroll to position [112, 0]
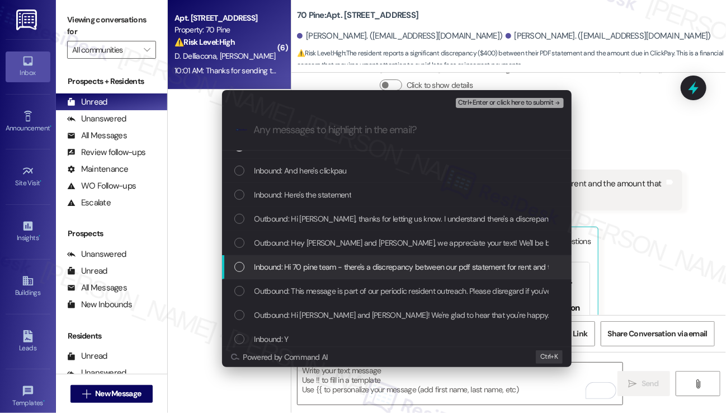
click at [310, 265] on span "Inbound: Hi 70 pine team - there's a discrepancy between our pdf statement for …" at bounding box center [543, 267] width 576 height 12
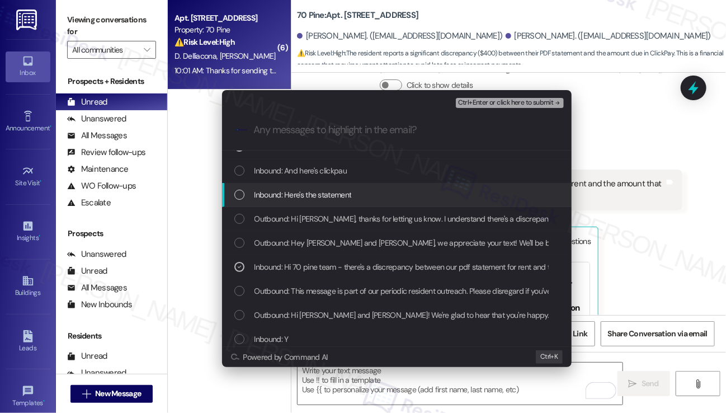
click at [470, 100] on span "Ctrl+Enter or click here to submit" at bounding box center [506, 103] width 96 height 8
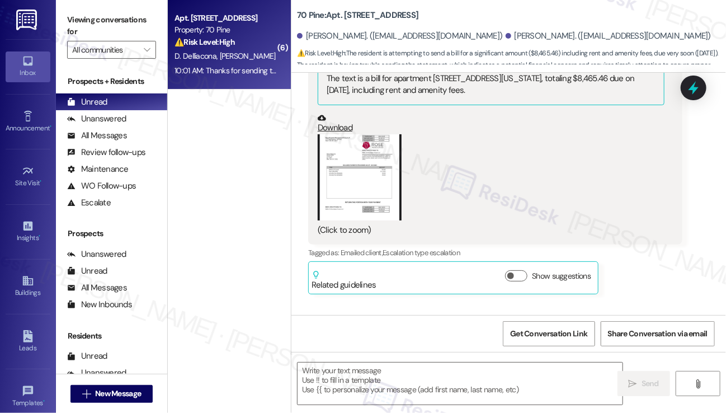
scroll to position [3542, 0]
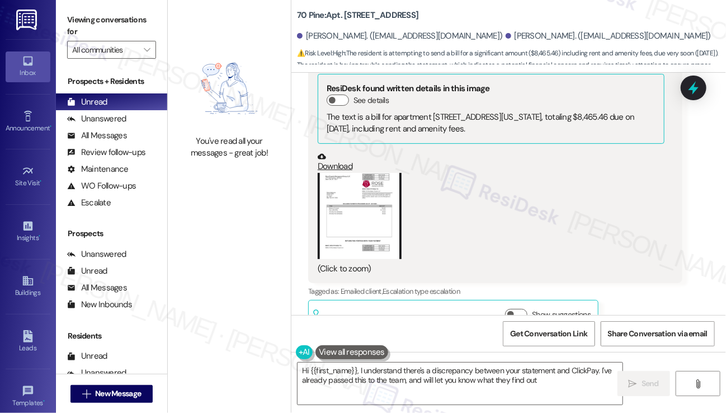
type textarea "Hi {{first_name}}, I understand there's a discrepancy between your statement an…"
